Goal: Navigation & Orientation: Find specific page/section

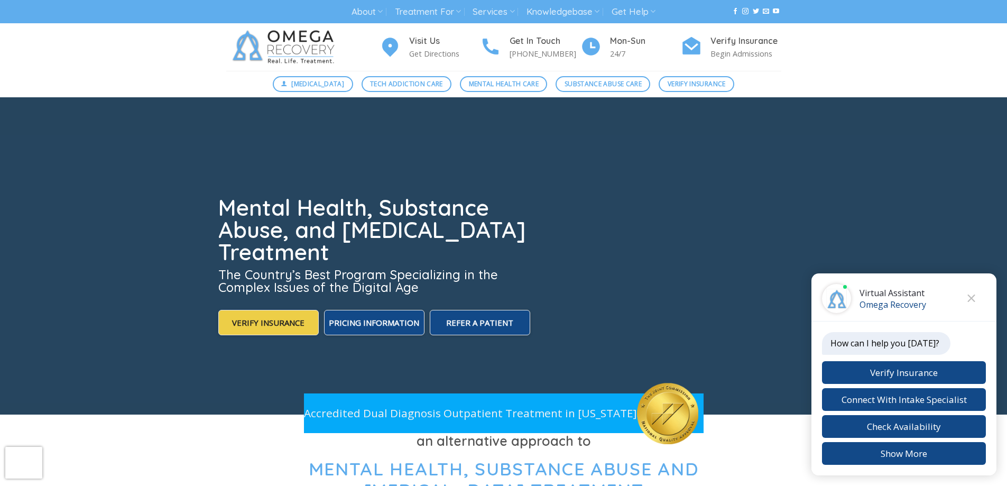
click at [285, 44] on img at bounding box center [285, 47] width 119 height 48
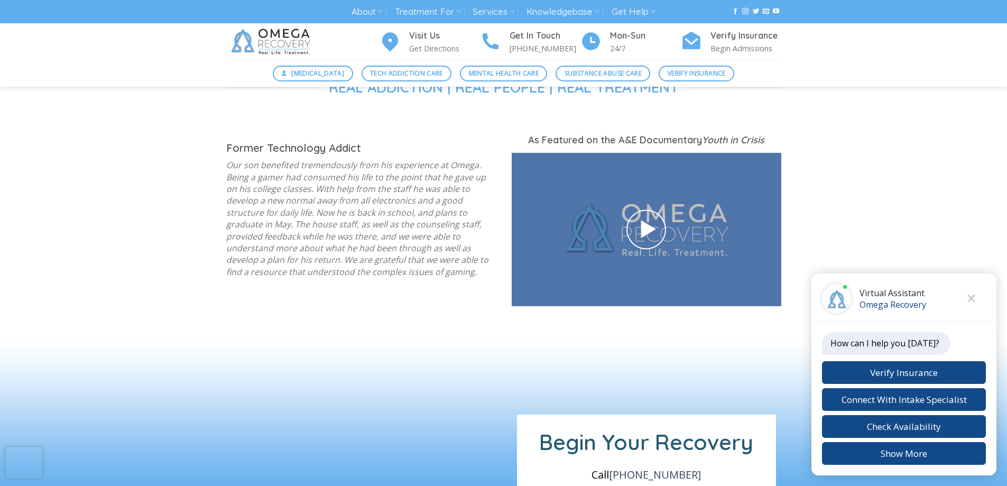
scroll to position [1380, 0]
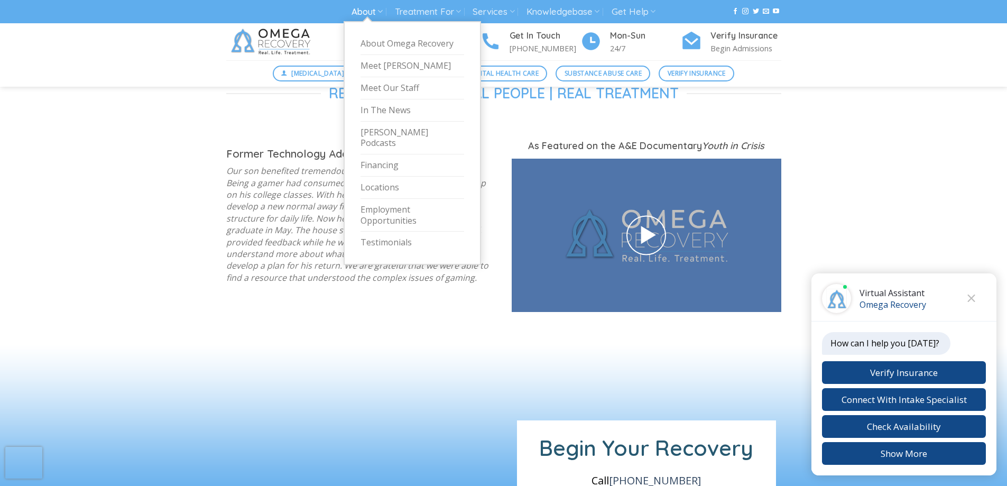
click at [380, 9] on icon at bounding box center [380, 11] width 5 height 10
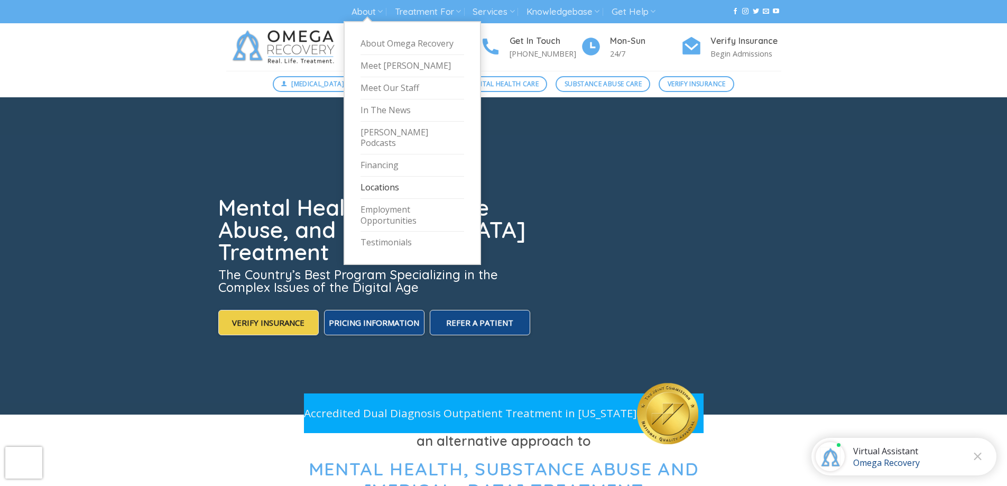
click at [387, 177] on link "Locations" at bounding box center [413, 188] width 104 height 22
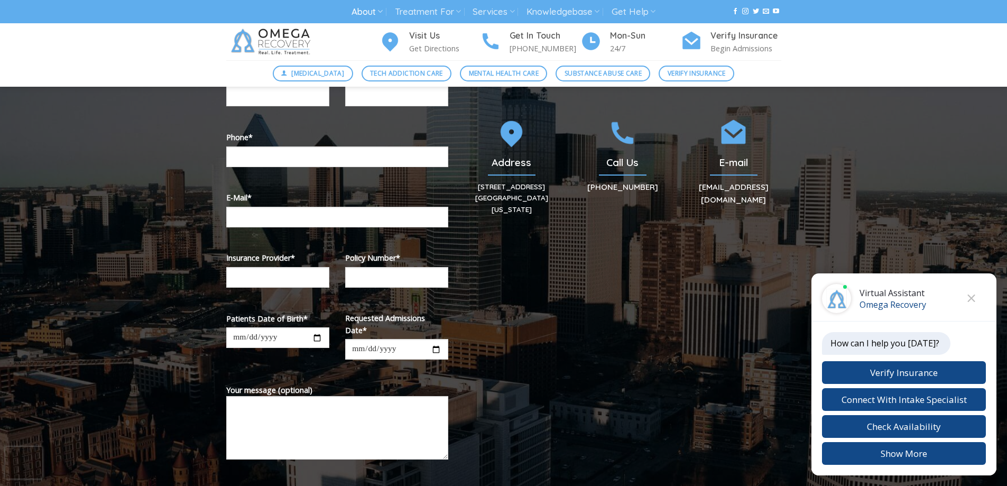
scroll to position [212, 0]
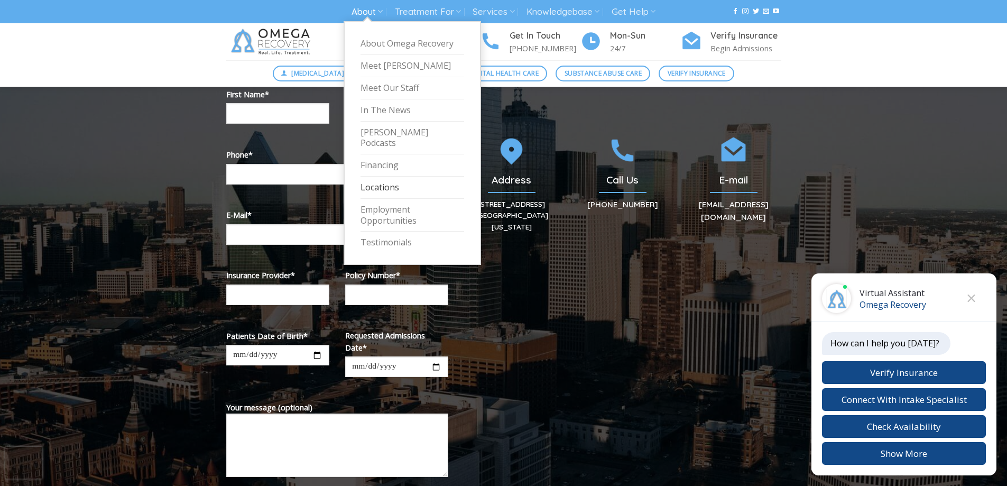
click at [381, 177] on link "Locations" at bounding box center [413, 188] width 104 height 22
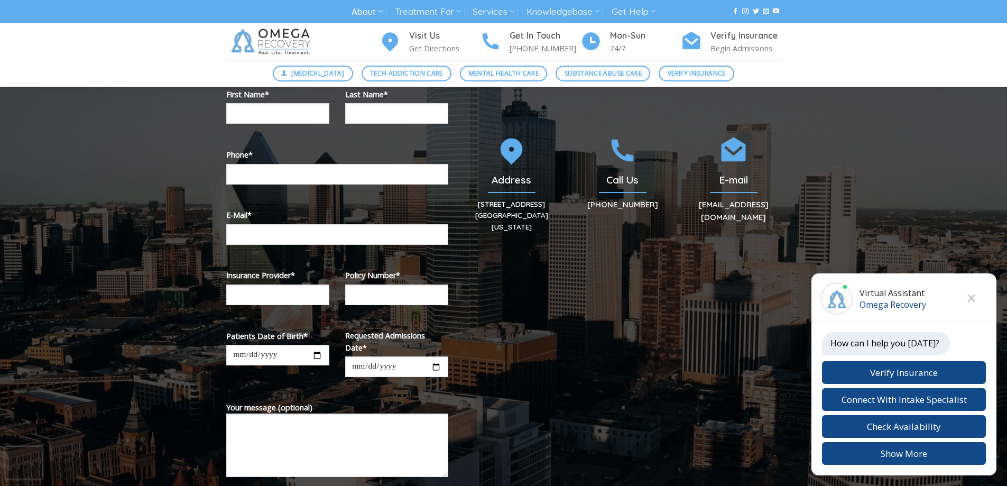
scroll to position [264, 0]
